Goal: Find specific page/section: Find specific page/section

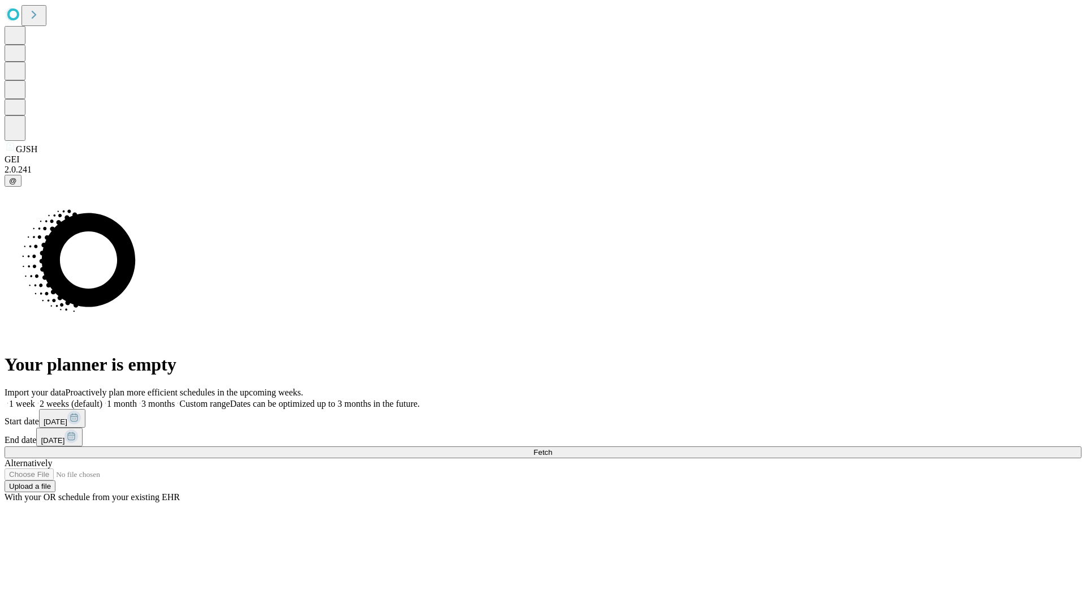
click at [552, 448] on span "Fetch" at bounding box center [542, 452] width 19 height 8
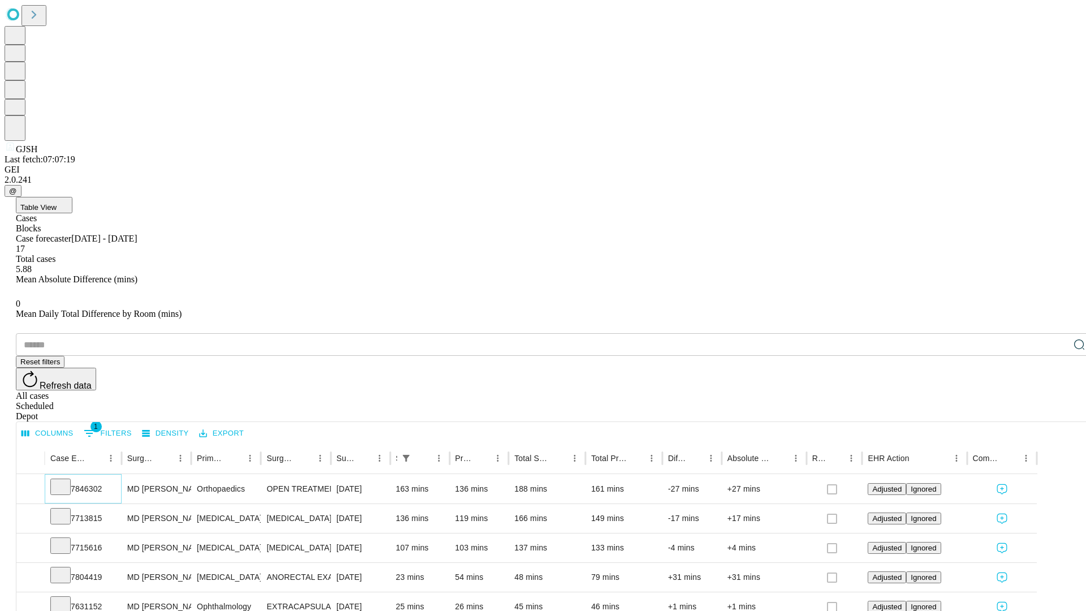
click at [66, 480] on icon at bounding box center [60, 485] width 11 height 11
